Goal: Information Seeking & Learning: Find specific page/section

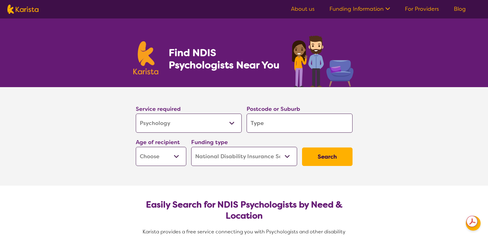
select select "Psychology"
select select "NDIS"
select select "Psychology"
select select "NDIS"
click at [287, 122] on input "search" at bounding box center [299, 123] width 106 height 19
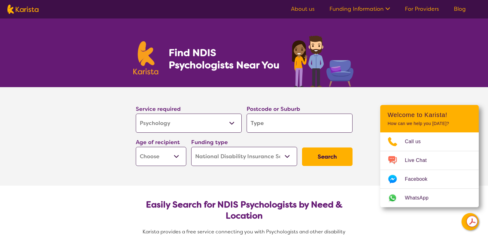
type input "3064"
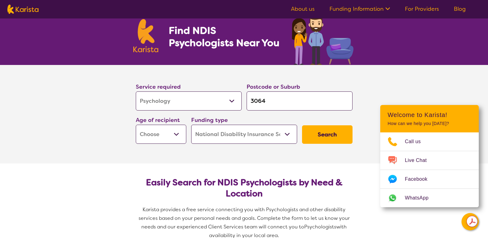
scroll to position [31, 0]
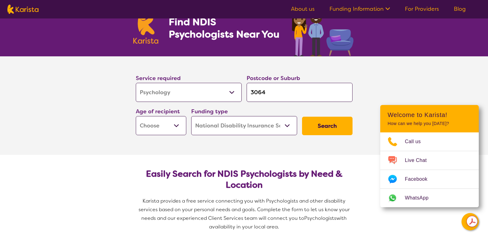
click at [326, 129] on button "Search" at bounding box center [327, 126] width 50 height 18
click at [289, 124] on select "Home Care Package (HCP) National Disability Insurance Scheme (NDIS) I don't know" at bounding box center [244, 125] width 106 height 19
